Goal: Use online tool/utility: Utilize a website feature to perform a specific function

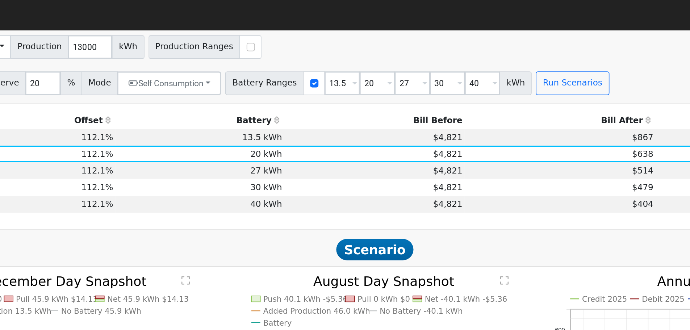
scroll to position [313, 0]
click at [355, 54] on input "13.5" at bounding box center [366, 50] width 22 height 14
type input "10"
click at [398, 53] on input "27" at bounding box center [409, 50] width 22 height 14
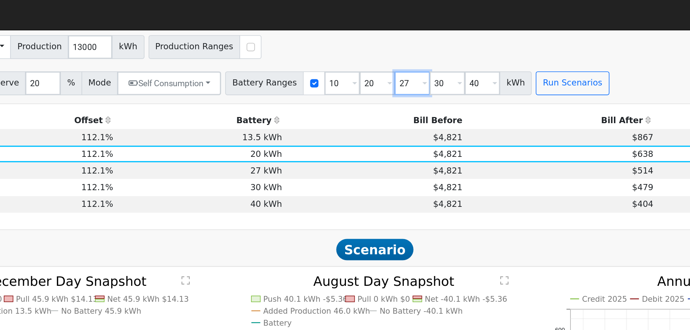
click at [398, 53] on input "27" at bounding box center [409, 50] width 22 height 14
type input "30"
type input "40"
type input "30"
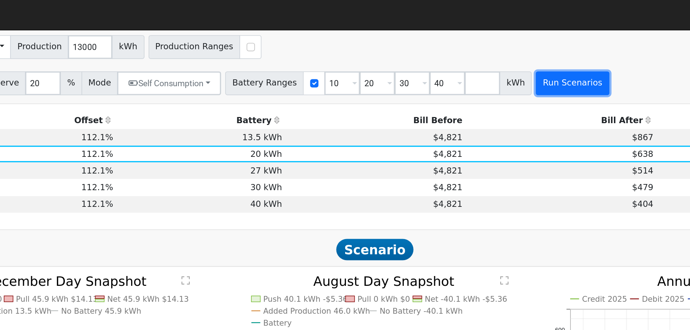
click at [484, 55] on button "Run Scenarios" at bounding box center [506, 50] width 45 height 14
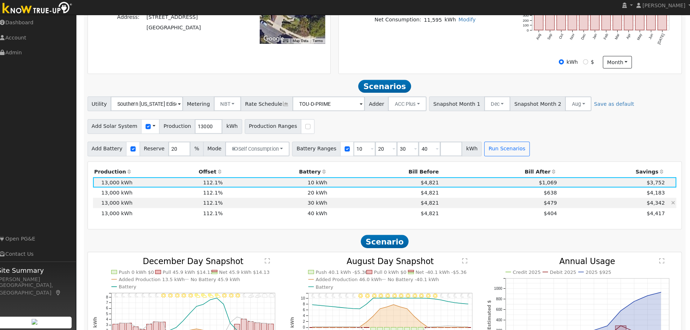
scroll to position [214, 0]
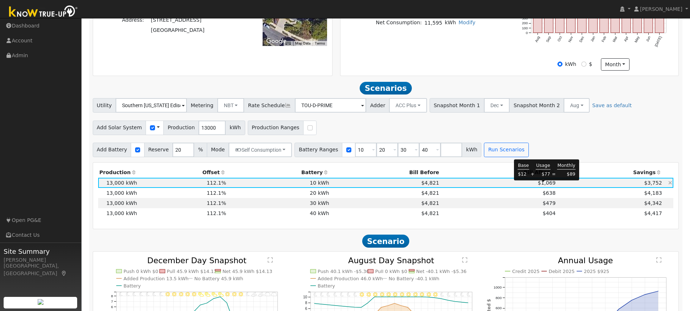
click at [550, 184] on span "$1,069" at bounding box center [547, 183] width 18 height 6
click at [548, 196] on span "$638" at bounding box center [548, 193] width 13 height 6
